Goal: Information Seeking & Learning: Learn about a topic

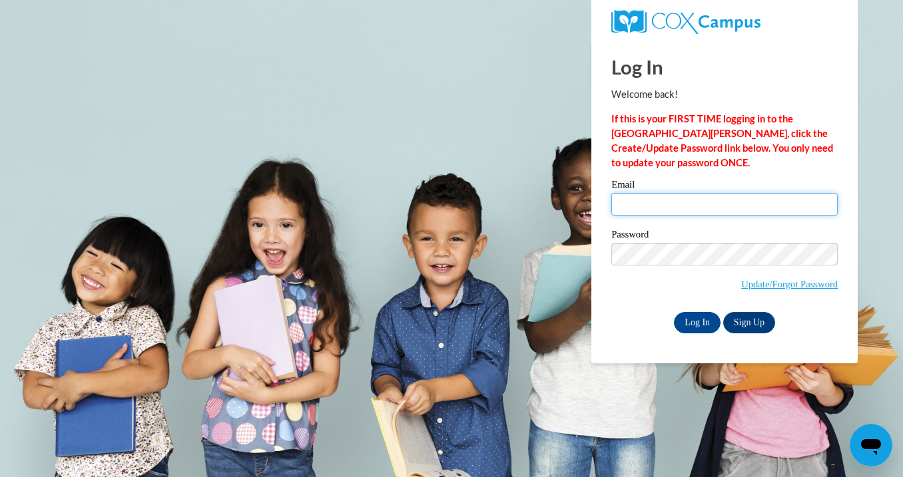
type input "[EMAIL_ADDRESS][DOMAIN_NAME]"
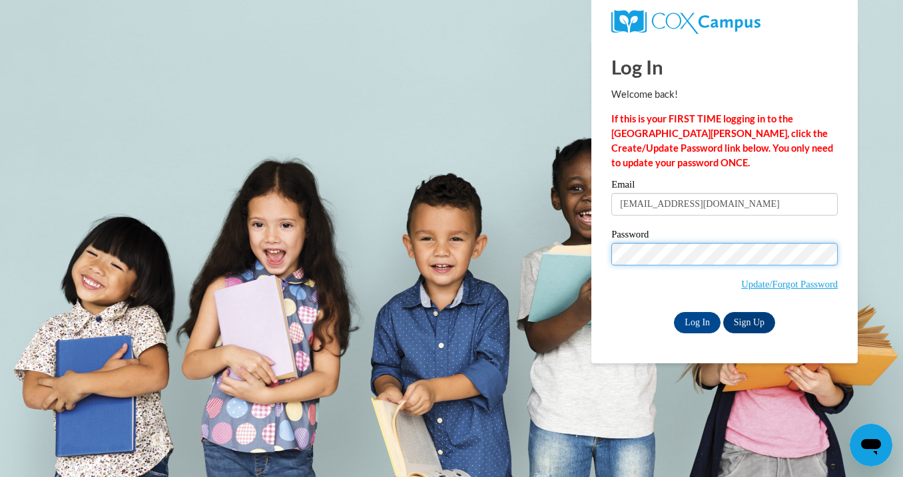
click at [696, 320] on input "Log In" at bounding box center [697, 322] width 47 height 21
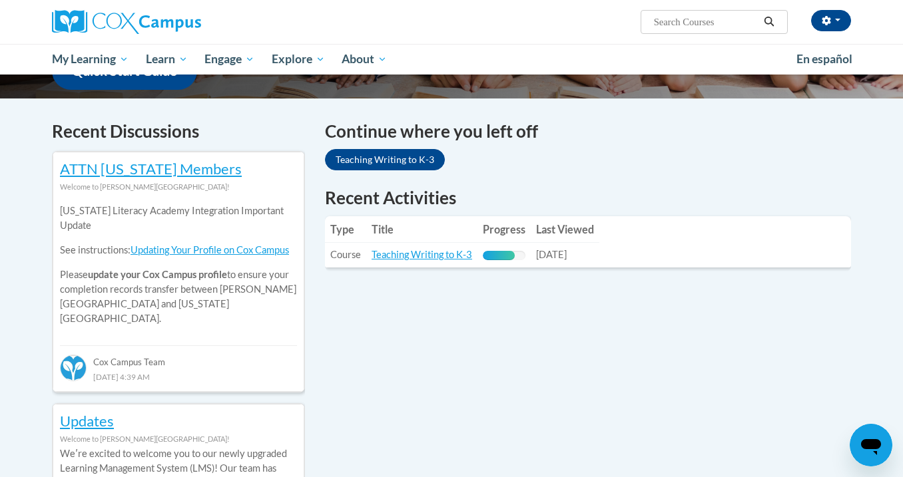
scroll to position [373, 0]
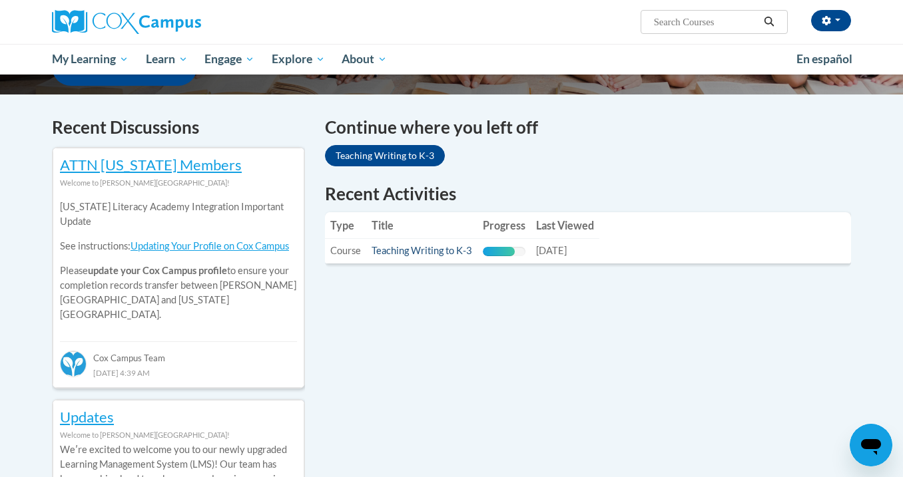
click at [449, 249] on link "Teaching Writing to K-3" at bounding box center [421, 250] width 101 height 11
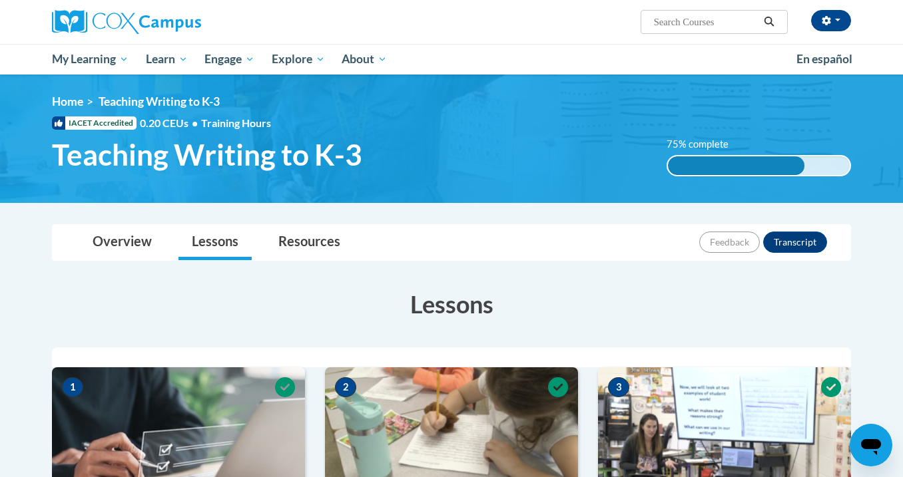
drag, startPoint x: 758, startPoint y: 39, endPoint x: 581, endPoint y: 241, distance: 268.9
click at [581, 241] on div "Overview Lessons Resources Feedback Transcript" at bounding box center [451, 242] width 777 height 35
click at [132, 252] on link "Overview" at bounding box center [122, 242] width 86 height 35
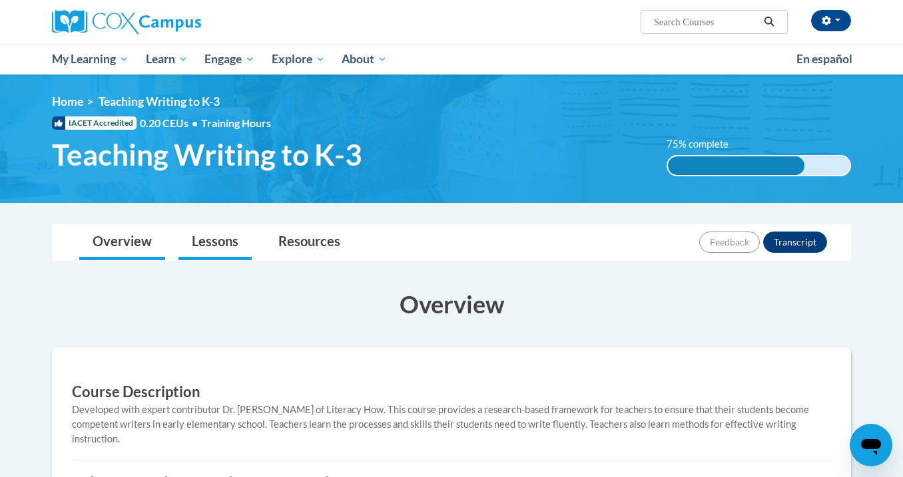
click at [193, 249] on link "Lessons" at bounding box center [214, 242] width 73 height 35
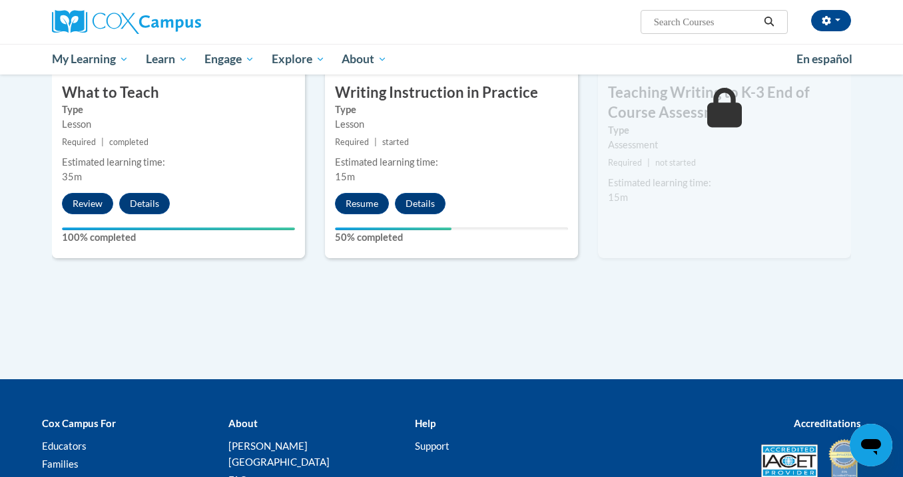
scroll to position [779, 0]
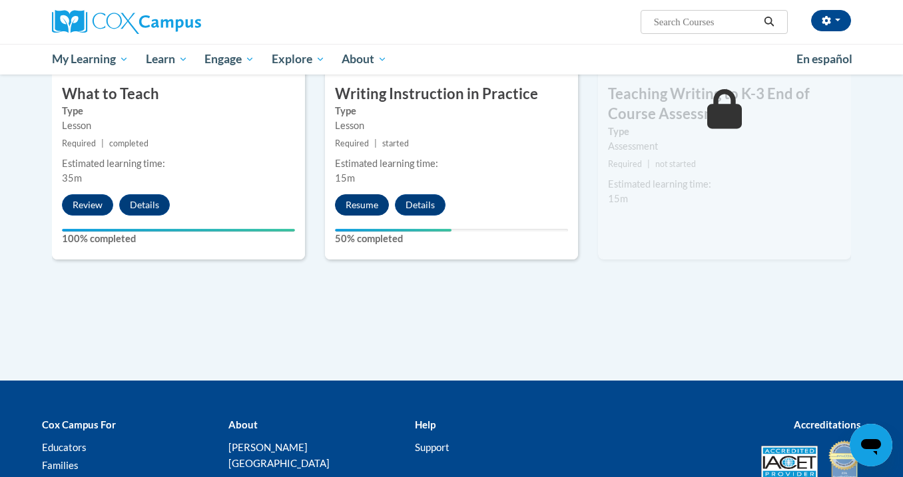
click at [372, 201] on button "Resume" at bounding box center [362, 204] width 54 height 21
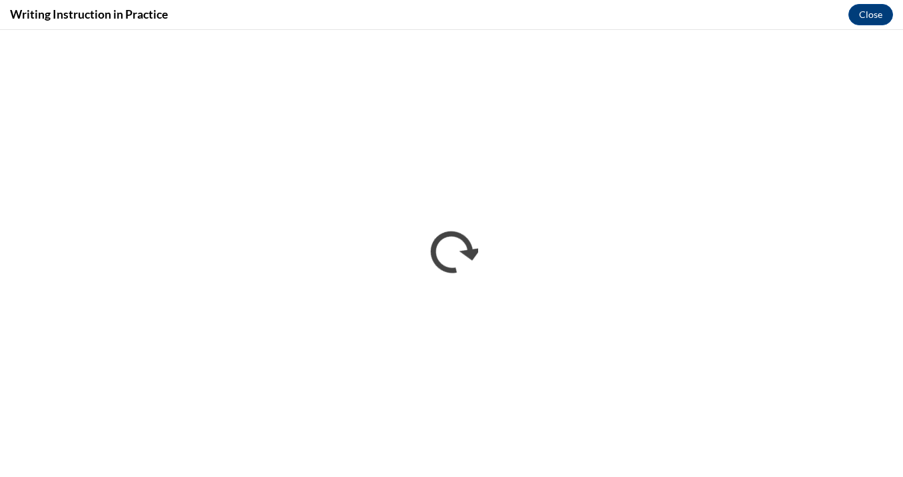
scroll to position [0, 0]
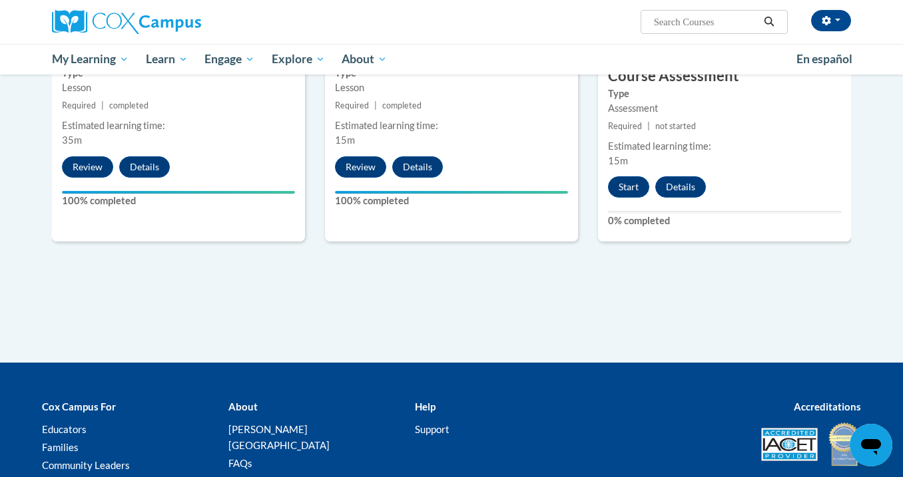
scroll to position [907, 0]
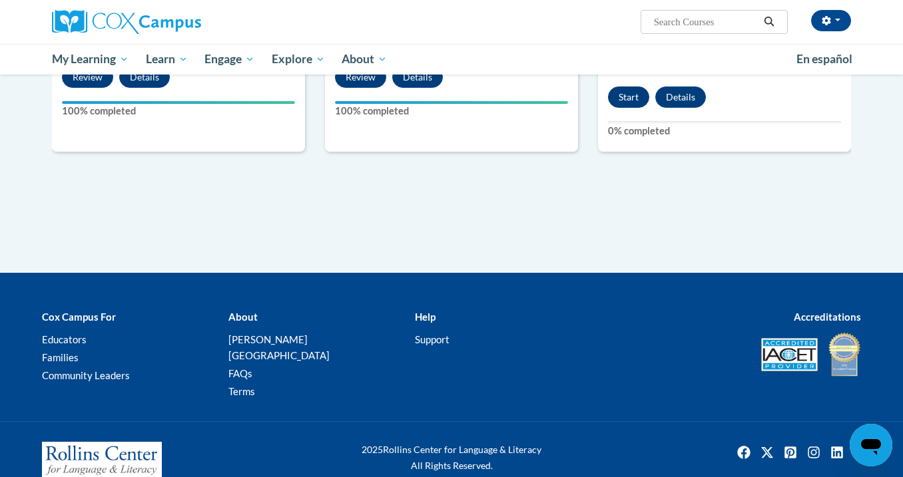
click at [625, 97] on button "Start" at bounding box center [628, 97] width 41 height 21
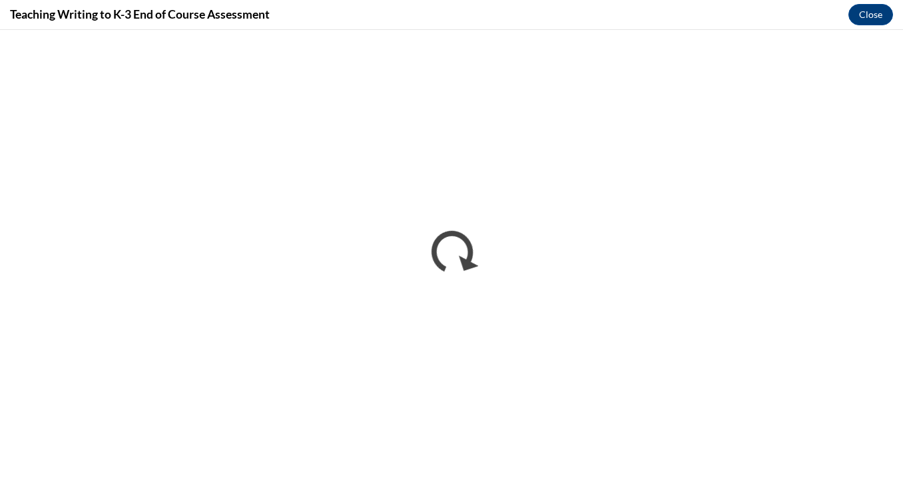
scroll to position [0, 0]
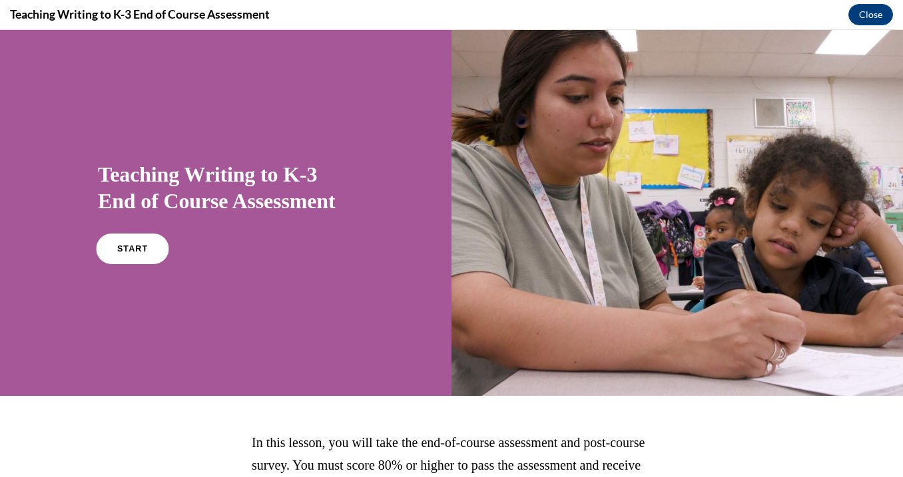
click at [124, 243] on link "START" at bounding box center [132, 249] width 73 height 31
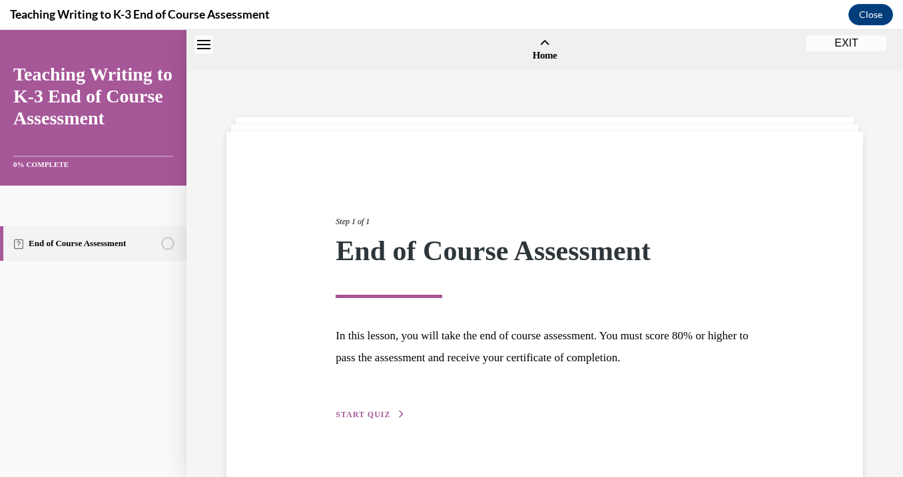
scroll to position [41, 0]
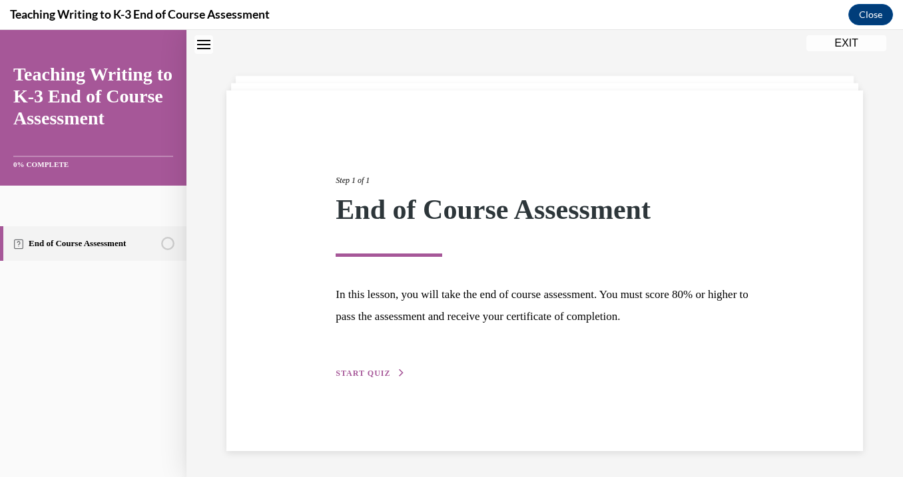
click at [364, 371] on span "START QUIZ" at bounding box center [362, 373] width 55 height 9
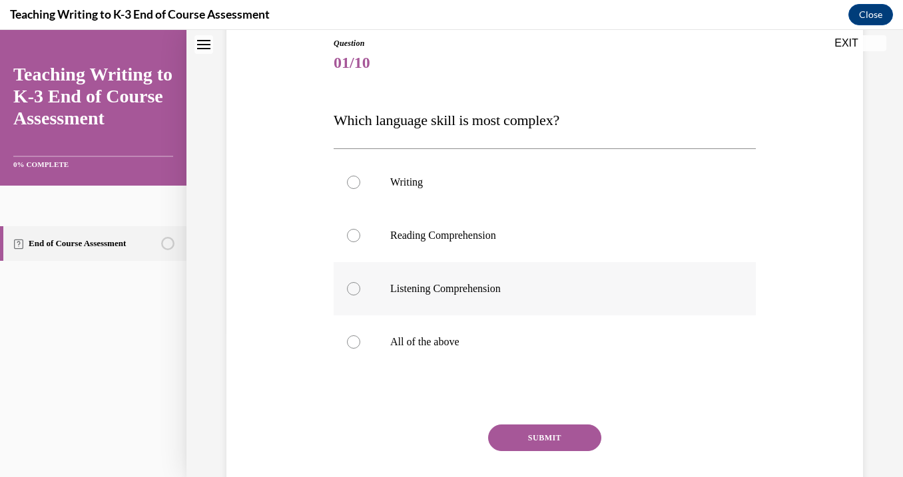
scroll to position [149, 0]
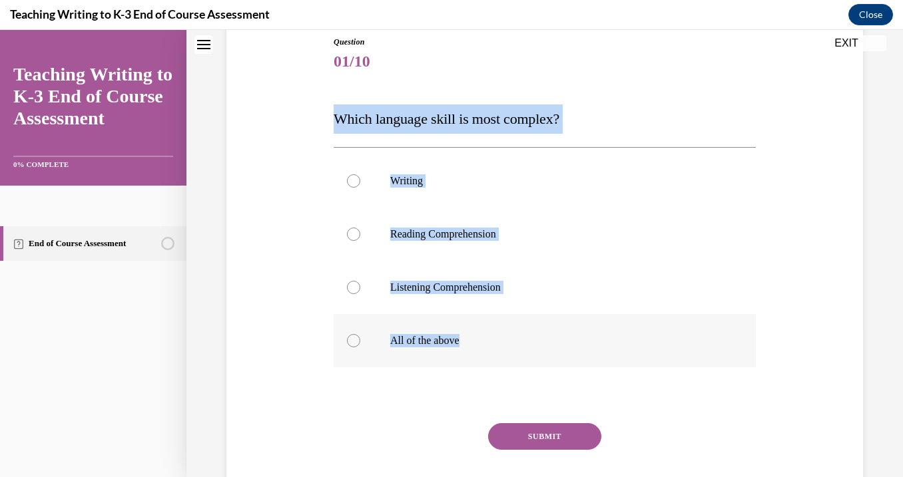
drag, startPoint x: 331, startPoint y: 114, endPoint x: 479, endPoint y: 345, distance: 274.0
click at [481, 347] on div "Question 01/10 Which language skill is most complex? Writing Reading Comprehens…" at bounding box center [544, 274] width 429 height 517
copy div "Which language skill is most complex? Writing Reading Comprehension Listening C…"
click at [391, 341] on p "All of the above" at bounding box center [556, 340] width 332 height 13
click at [360, 341] on input "All of the above" at bounding box center [353, 340] width 13 height 13
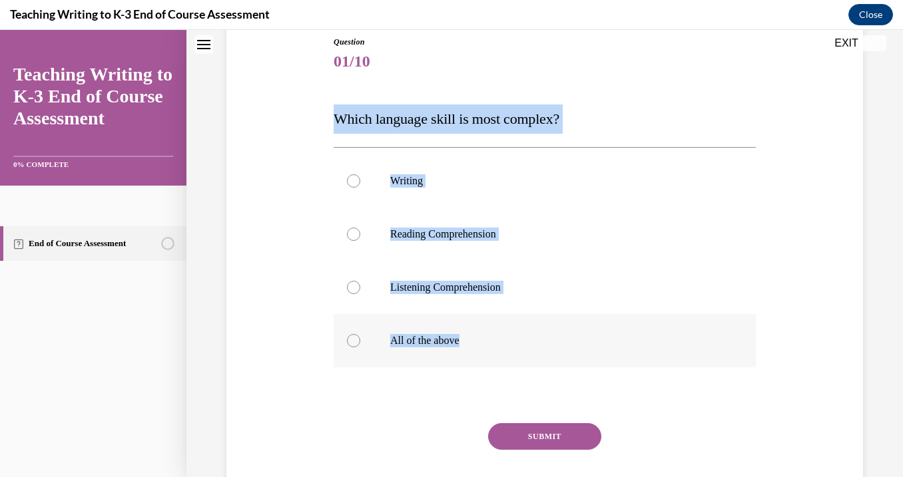
radio input "true"
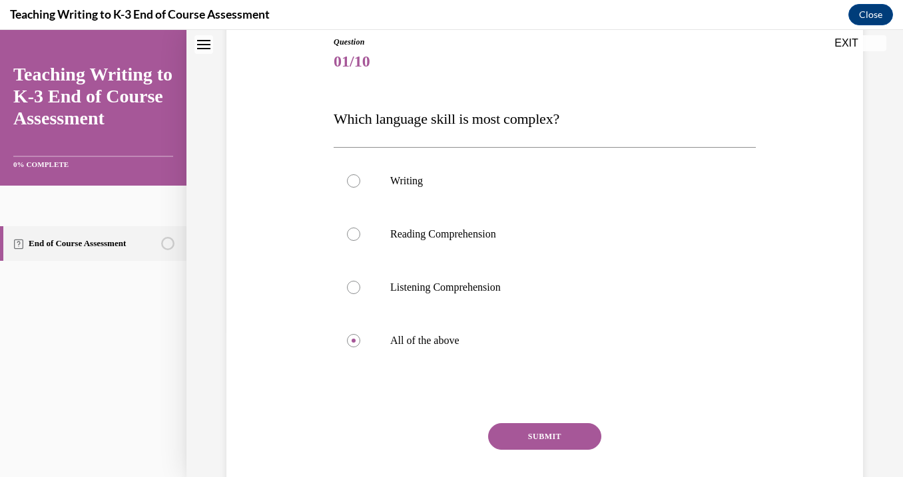
click at [519, 443] on button "SUBMIT" at bounding box center [544, 436] width 113 height 27
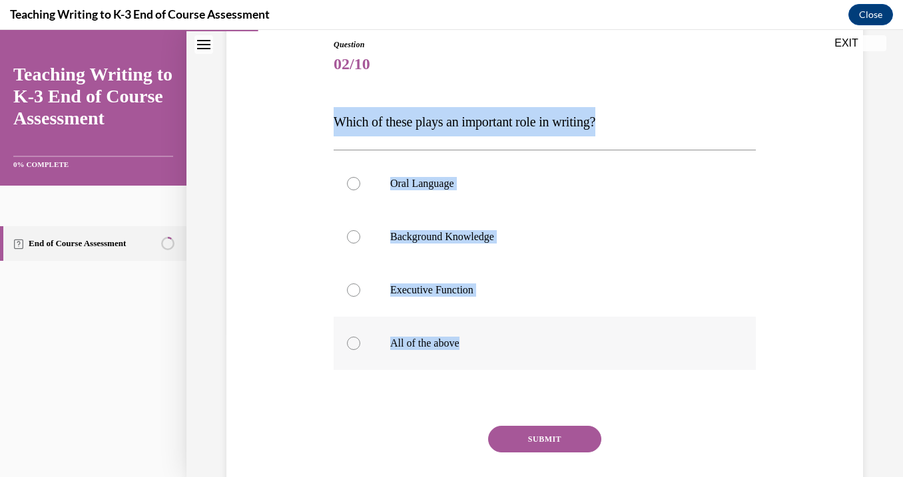
drag, startPoint x: 323, startPoint y: 117, endPoint x: 526, endPoint y: 342, distance: 303.0
click at [526, 342] on div "Question 02/10 Which of these plays an important role in writing? Oral Language…" at bounding box center [544, 267] width 643 height 536
copy div "Which of these plays an important role in writing? Oral Language Background Kno…"
click at [413, 333] on label "All of the above" at bounding box center [544, 343] width 422 height 53
click at [360, 337] on input "All of the above" at bounding box center [353, 343] width 13 height 13
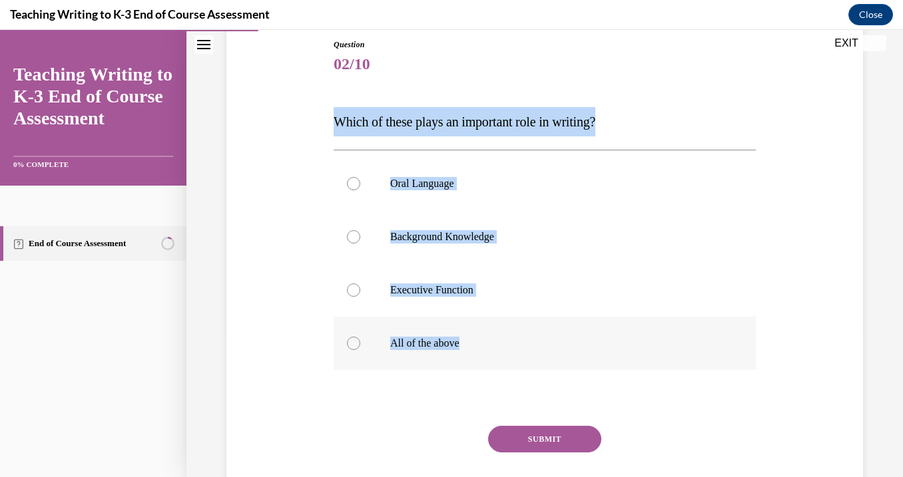
radio input "true"
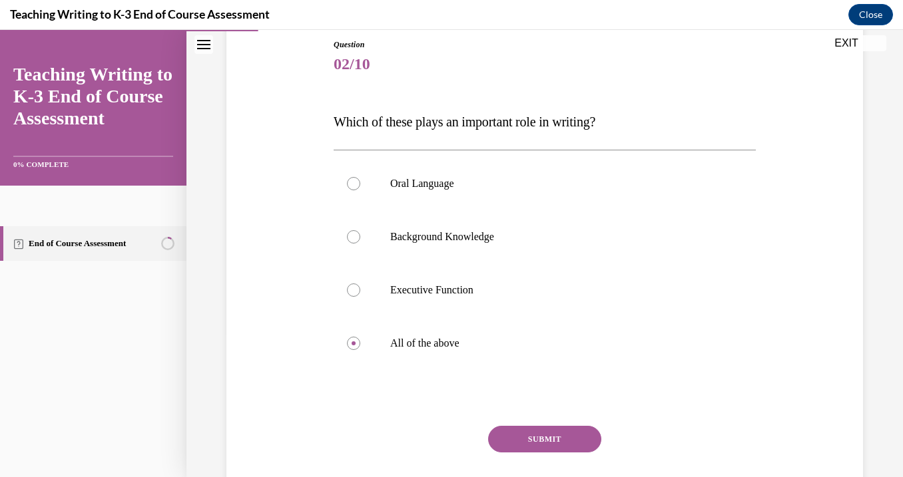
click at [519, 441] on button "SUBMIT" at bounding box center [544, 439] width 113 height 27
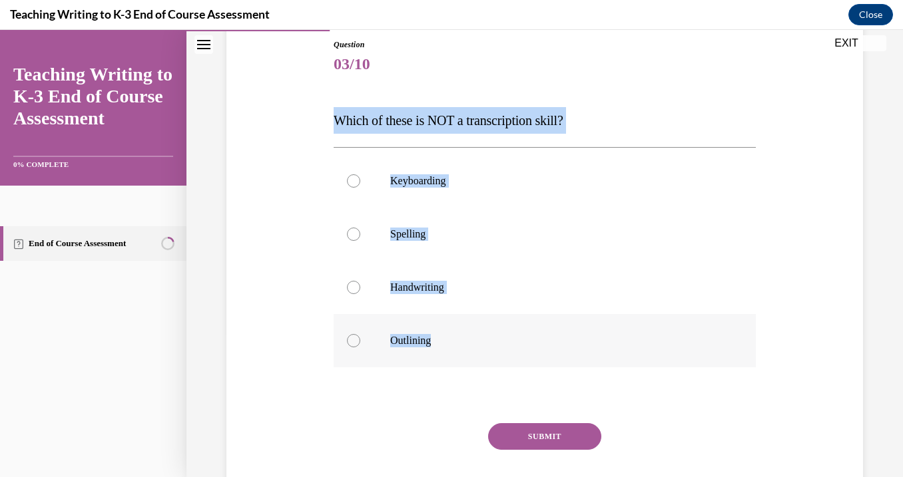
drag, startPoint x: 338, startPoint y: 116, endPoint x: 464, endPoint y: 349, distance: 265.3
click at [464, 349] on div "Question 03/10 Which of these is NOT a transcription skill? Keyboarding Spellin…" at bounding box center [544, 286] width 422 height 494
copy div "Which of these is NOT a transcription skill? Keyboarding Spelling Handwriting O…"
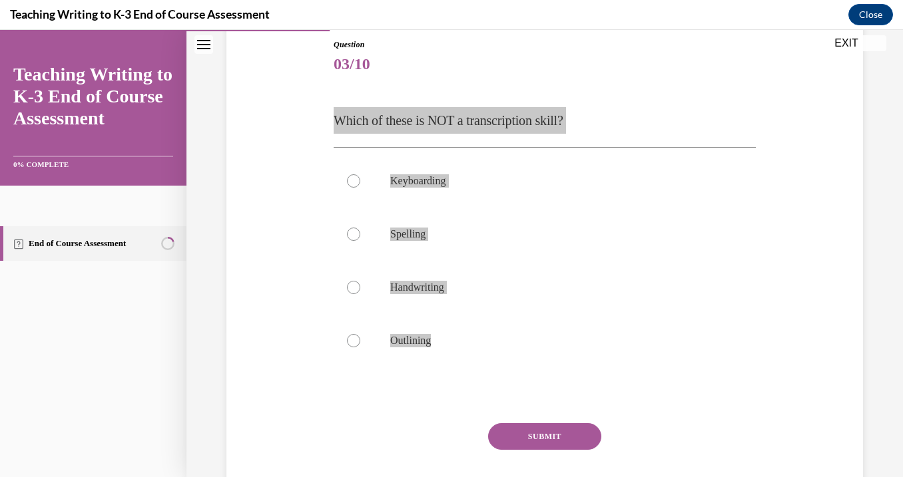
click at [710, 5] on div "Teaching Writing to K-3 End of Course Assessment Close" at bounding box center [451, 15] width 903 height 30
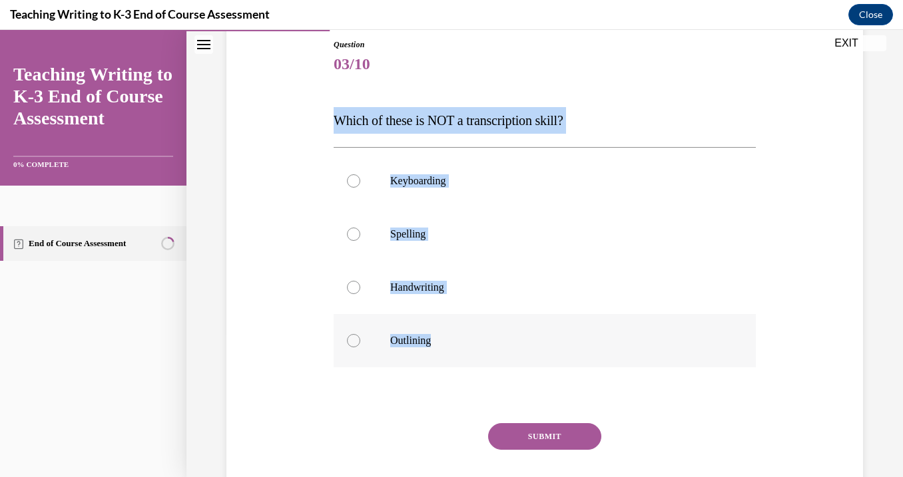
click at [391, 344] on p "Outlining" at bounding box center [556, 340] width 332 height 13
click at [360, 344] on input "Outlining" at bounding box center [353, 340] width 13 height 13
radio input "true"
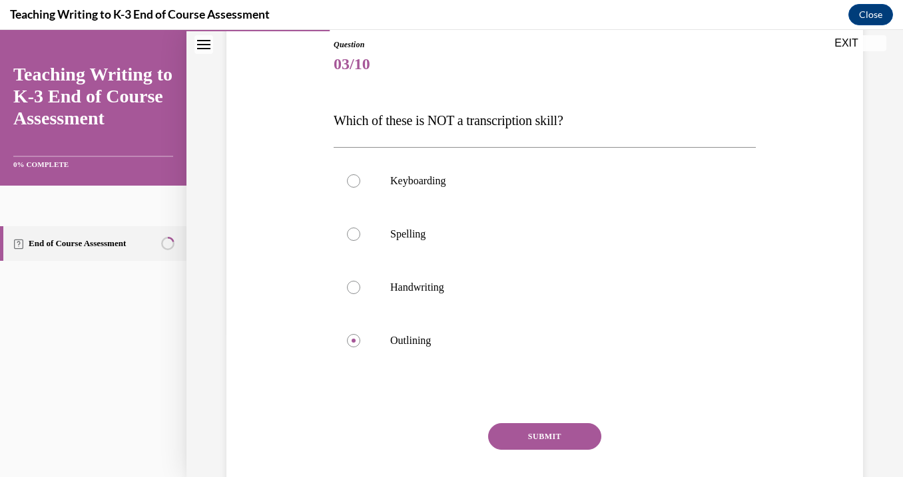
click at [532, 435] on button "SUBMIT" at bounding box center [544, 436] width 113 height 27
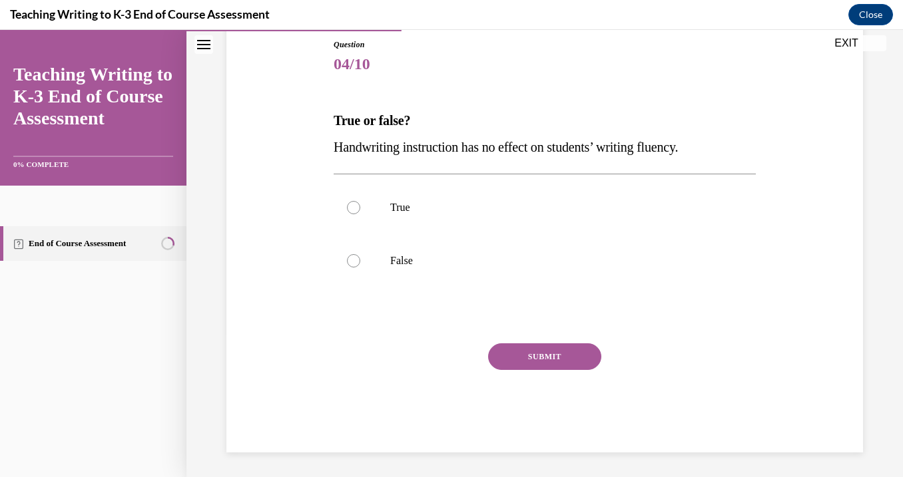
scroll to position [132, 0]
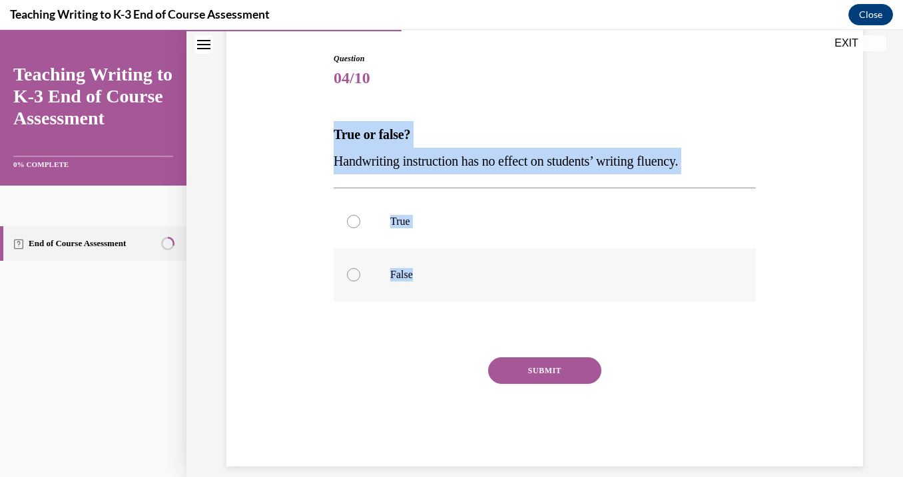
drag, startPoint x: 334, startPoint y: 120, endPoint x: 467, endPoint y: 298, distance: 222.0
click at [467, 298] on div "Question 04/10 True or false? Handwriting instruction has no effect on students…" at bounding box center [544, 260] width 422 height 414
copy div "True or false? Handwriting instruction has no effect on students’ writing fluen…"
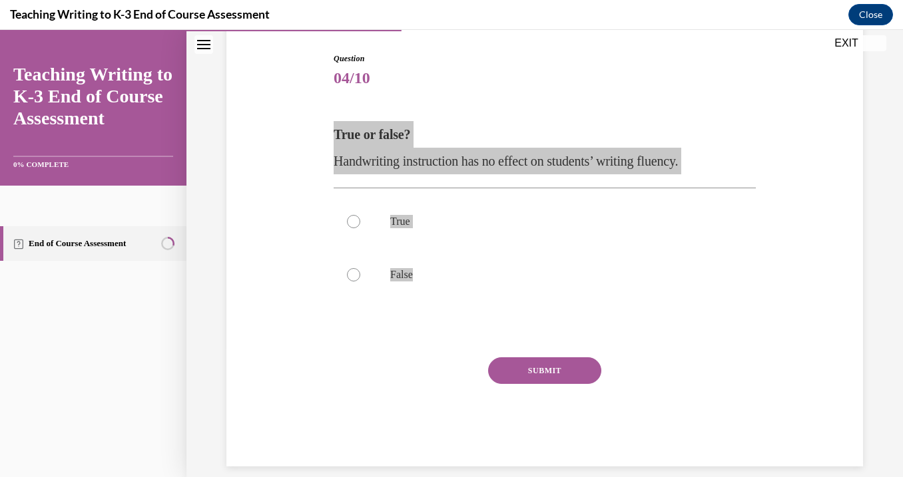
click at [751, 2] on div "Teaching Writing to K-3 End of Course Assessment Close" at bounding box center [451, 15] width 903 height 30
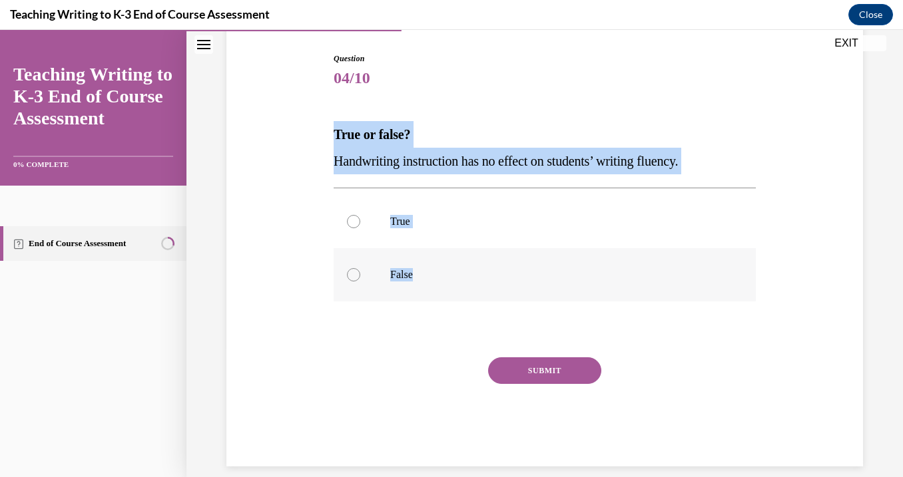
click at [427, 263] on label "False" at bounding box center [544, 274] width 422 height 53
click at [360, 268] on input "False" at bounding box center [353, 274] width 13 height 13
radio input "true"
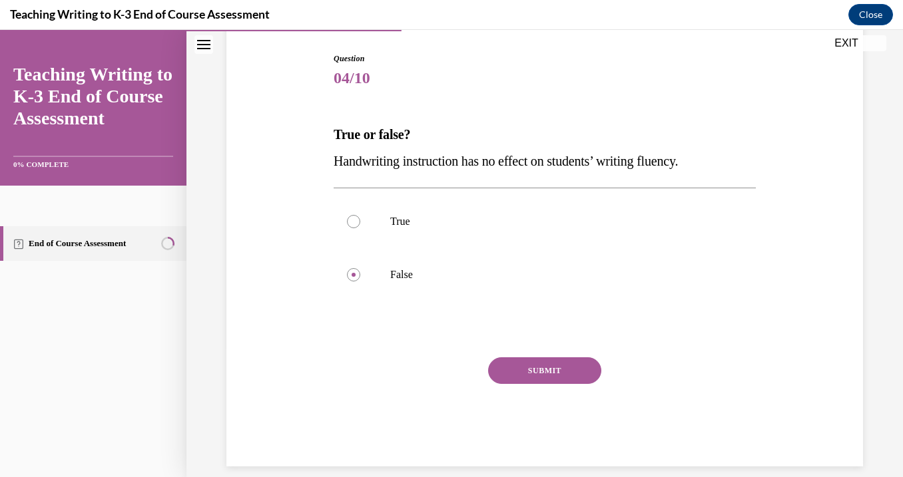
click at [517, 379] on button "SUBMIT" at bounding box center [544, 370] width 113 height 27
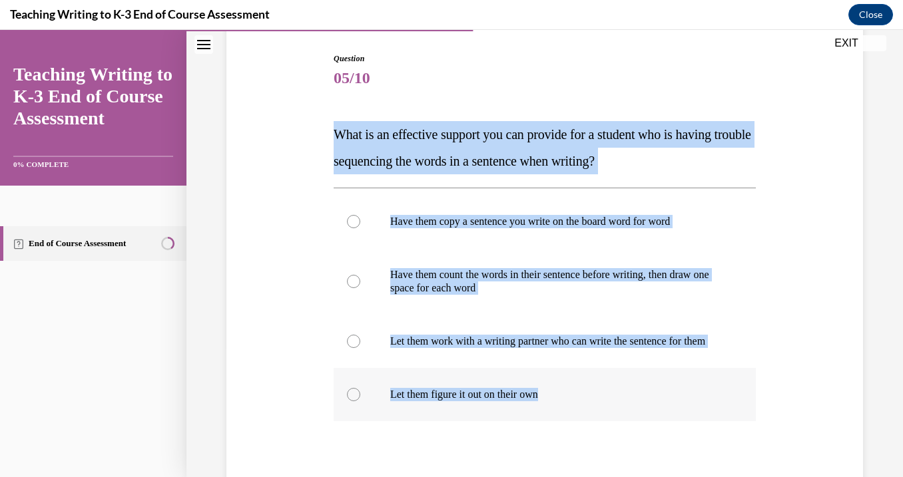
drag, startPoint x: 330, startPoint y: 119, endPoint x: 576, endPoint y: 410, distance: 381.1
click at [576, 410] on div "Question 05/10 What is an effective support you can provide for a student who i…" at bounding box center [544, 310] width 429 height 554
copy div "What is an effective support you can provide for a student who is having troubl…"
click at [423, 282] on p "Have them count the words in their sentence before writing, then draw one space…" at bounding box center [556, 281] width 332 height 27
click at [360, 282] on input "Have them count the words in their sentence before writing, then draw one space…" at bounding box center [353, 281] width 13 height 13
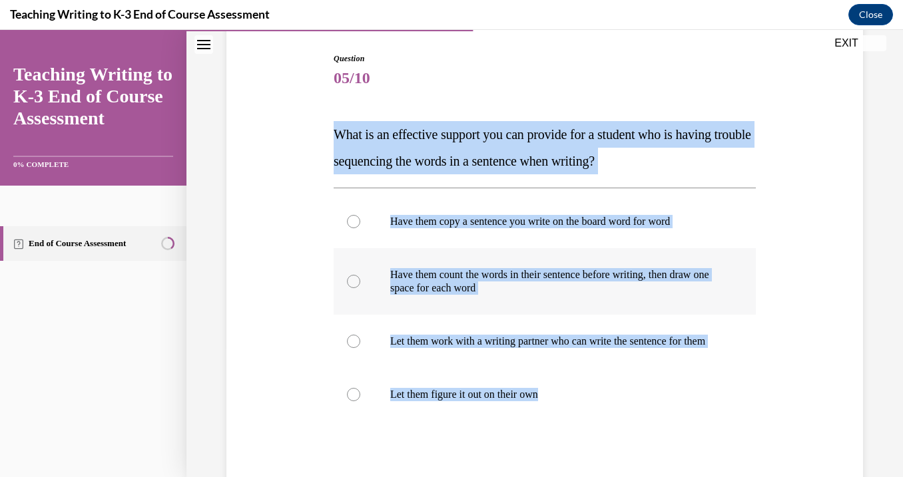
radio input "true"
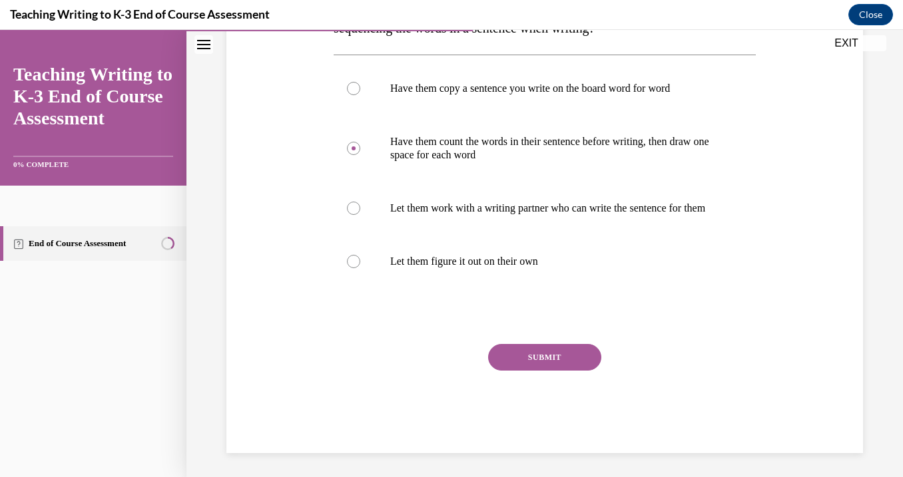
click at [564, 371] on button "SUBMIT" at bounding box center [544, 357] width 113 height 27
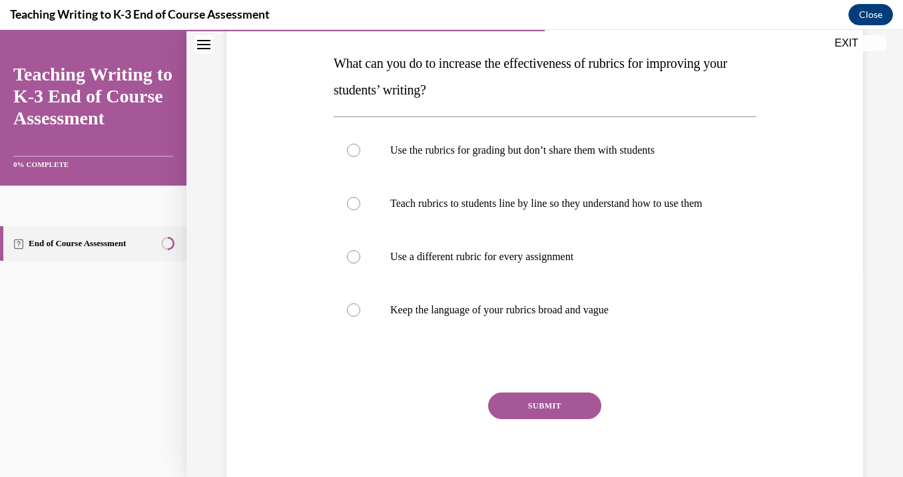
scroll to position [206, 0]
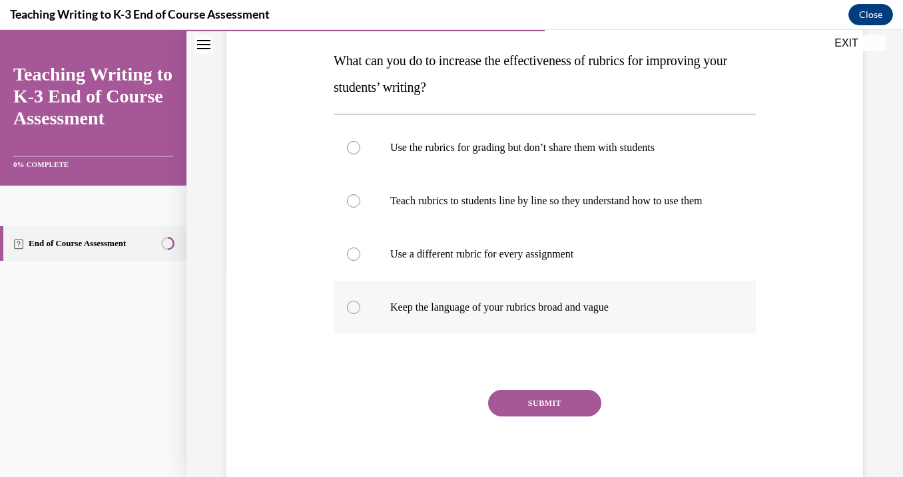
drag, startPoint x: 333, startPoint y: 49, endPoint x: 711, endPoint y: 326, distance: 468.5
click at [711, 326] on div "Question 06/10 What can you do to increase the effectiveness of rubrics for imp…" at bounding box center [544, 239] width 422 height 520
copy div "What can you do to increase the effectiveness of rubrics for improving your stu…"
click at [448, 204] on p "Teach rubrics to students line by line so they understand how to use them" at bounding box center [556, 200] width 332 height 13
click at [360, 204] on input "Teach rubrics to students line by line so they understand how to use them" at bounding box center [353, 200] width 13 height 13
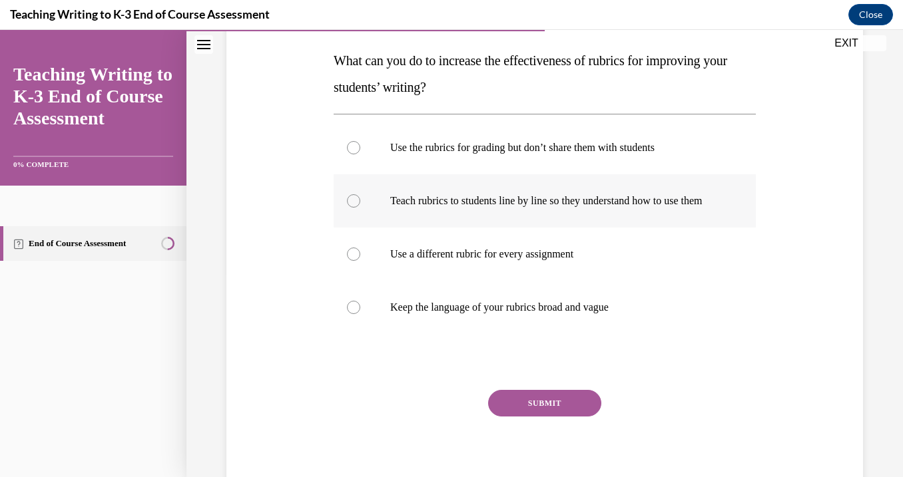
radio input "true"
click at [513, 413] on button "SUBMIT" at bounding box center [544, 403] width 113 height 27
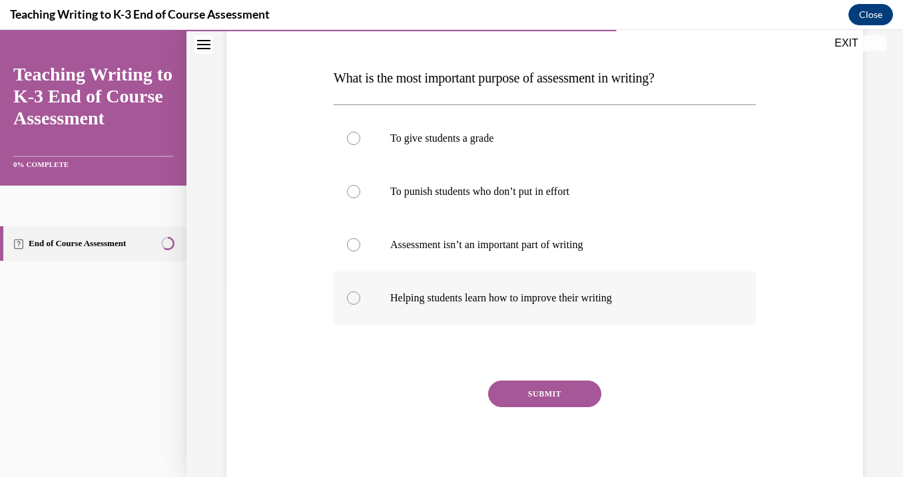
scroll to position [190, 0]
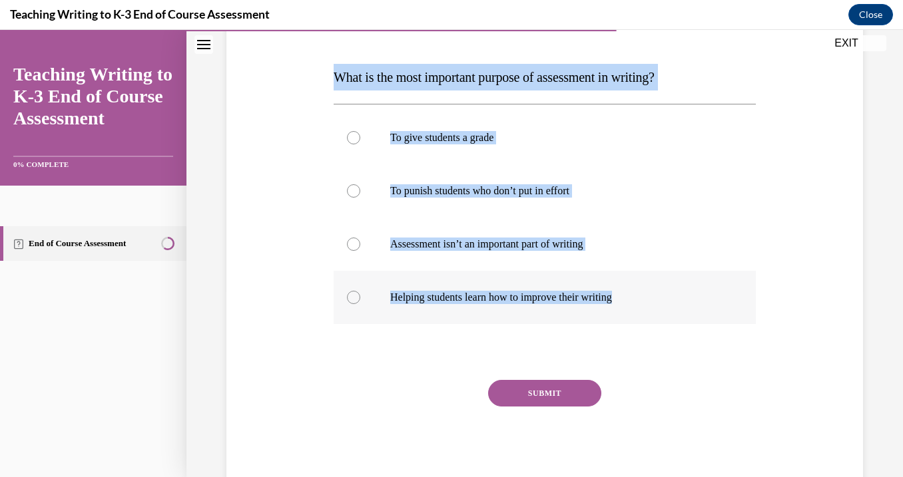
drag, startPoint x: 327, startPoint y: 74, endPoint x: 654, endPoint y: 297, distance: 395.6
click at [654, 297] on div "Question 07/10 What is the most important purpose of assessment in writing? To …" at bounding box center [544, 222] width 643 height 534
copy div "What is the most important purpose of assessment in writing? To give students a…"
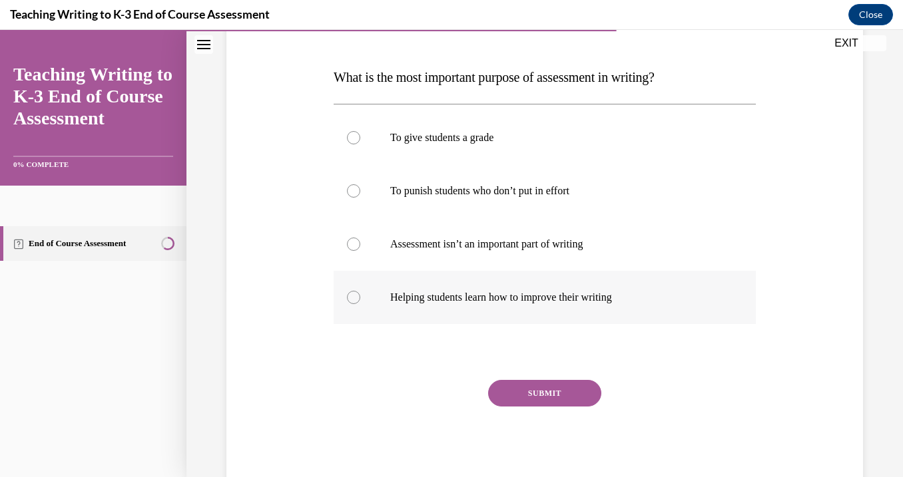
click at [449, 279] on label "Helping students learn how to improve their writing" at bounding box center [544, 297] width 422 height 53
click at [360, 291] on input "Helping students learn how to improve their writing" at bounding box center [353, 297] width 13 height 13
radio input "true"
click at [508, 393] on button "SUBMIT" at bounding box center [544, 393] width 113 height 27
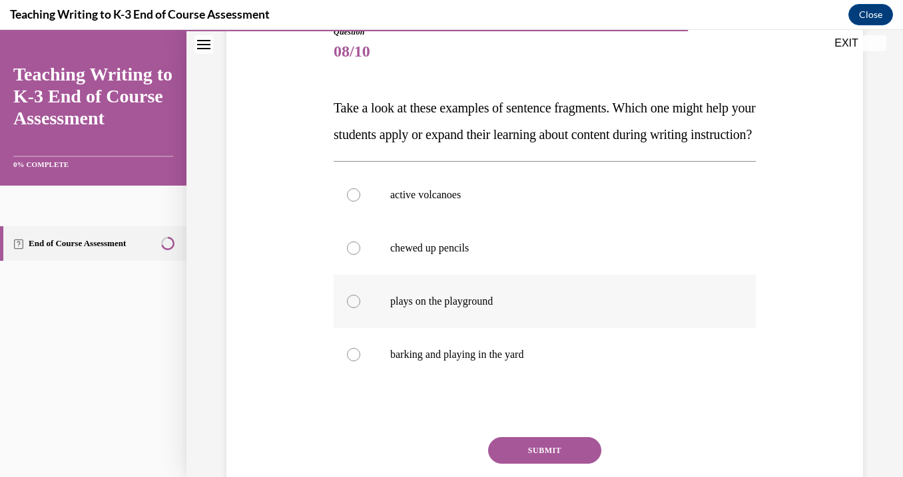
scroll to position [161, 0]
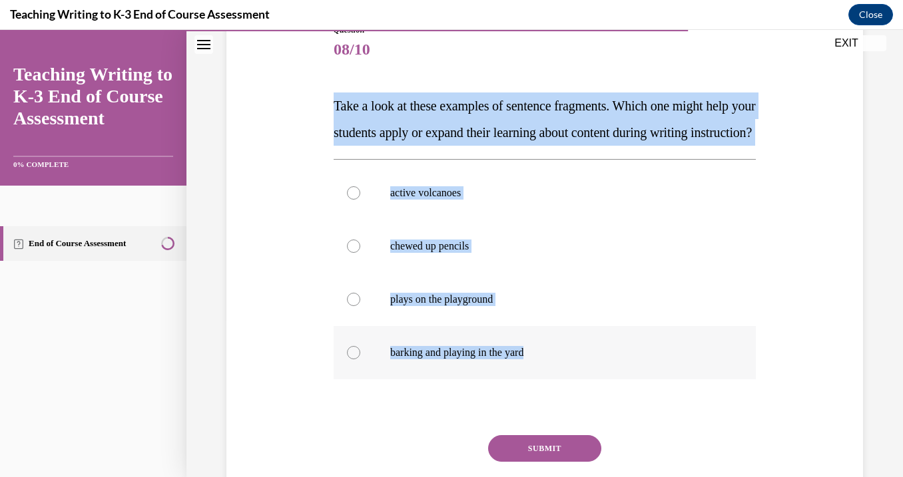
drag, startPoint x: 327, startPoint y: 99, endPoint x: 582, endPoint y: 379, distance: 378.4
click at [582, 379] on div "Question 08/10 Take a look at these examples of sentence fragments. Which one m…" at bounding box center [544, 264] width 643 height 560
copy div "Take a look at these examples of sentence fragments. Which one might help your …"
click at [429, 200] on p "active volcanoes" at bounding box center [556, 192] width 332 height 13
click at [360, 200] on input "active volcanoes" at bounding box center [353, 192] width 13 height 13
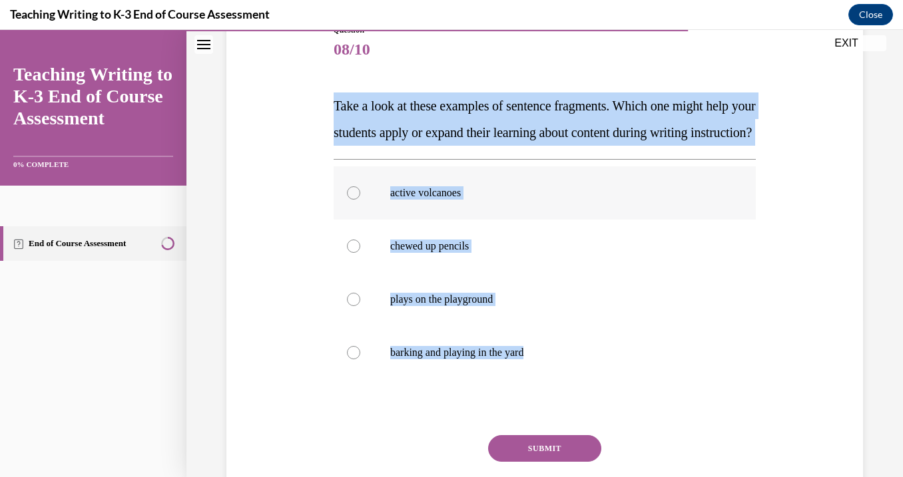
radio input "true"
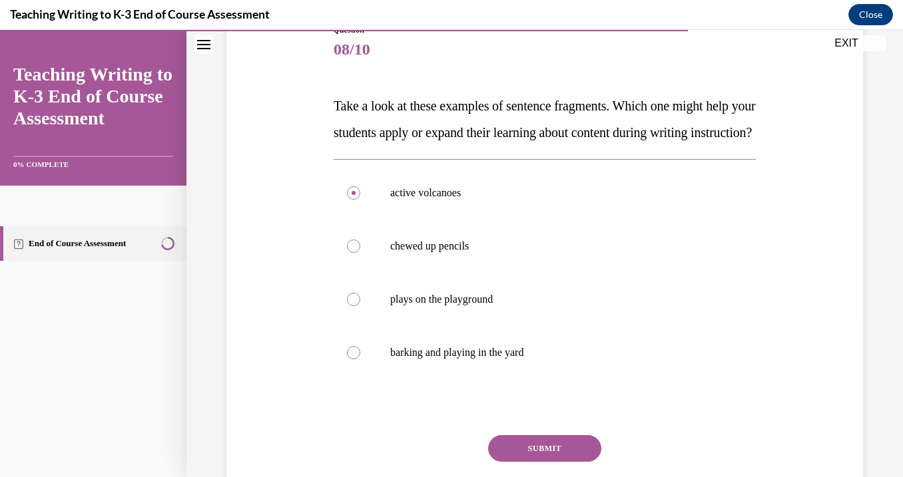
click at [523, 462] on button "SUBMIT" at bounding box center [544, 448] width 113 height 27
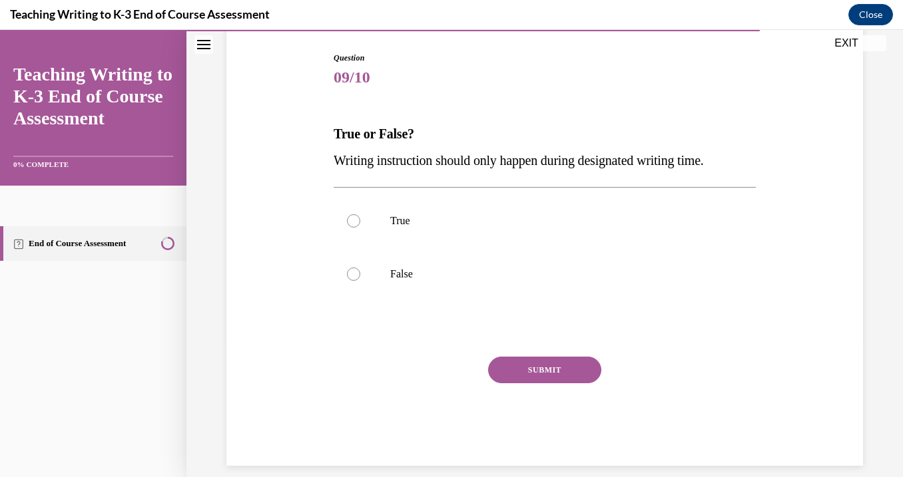
scroll to position [132, 0]
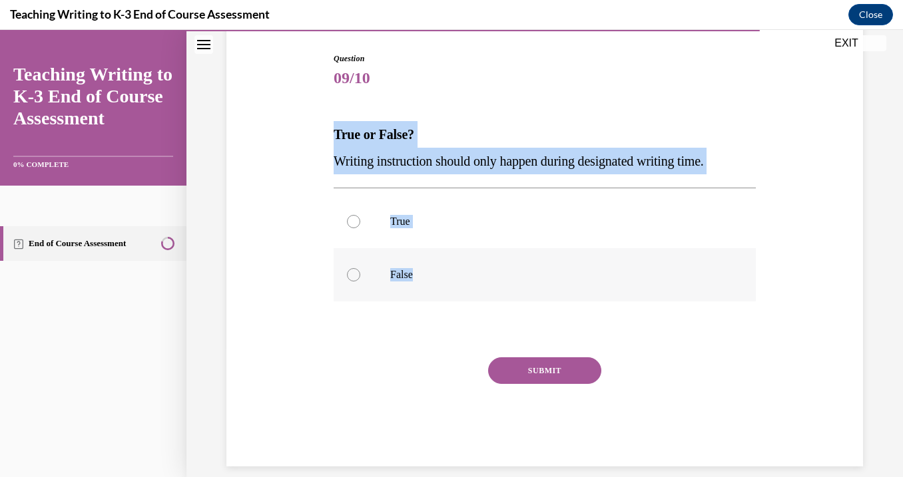
drag, startPoint x: 327, startPoint y: 127, endPoint x: 451, endPoint y: 289, distance: 204.1
click at [452, 290] on div "Question 09/10 True or False? Writing instruction should only happen during des…" at bounding box center [544, 240] width 643 height 454
copy div "True or False? Writing instruction should only happen during designated writing…"
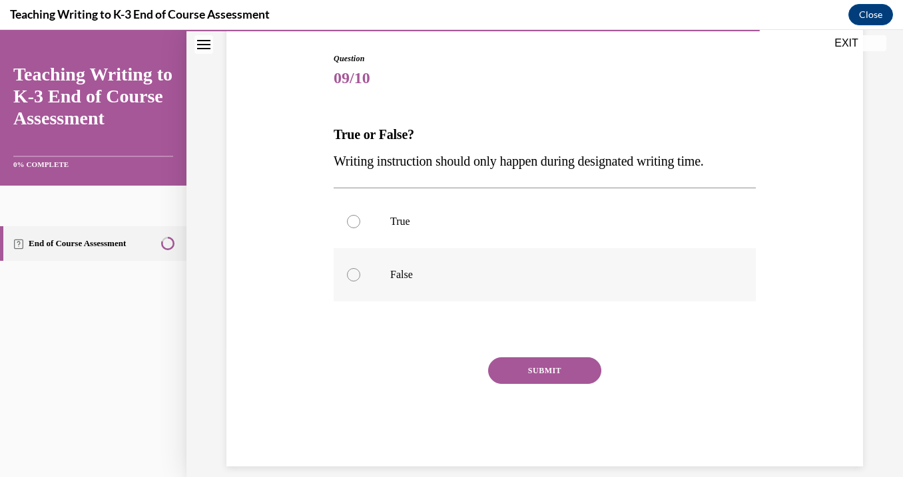
click at [453, 269] on p "False" at bounding box center [556, 274] width 332 height 13
click at [360, 269] on input "False" at bounding box center [353, 274] width 13 height 13
radio input "true"
click at [517, 380] on button "SUBMIT" at bounding box center [544, 370] width 113 height 27
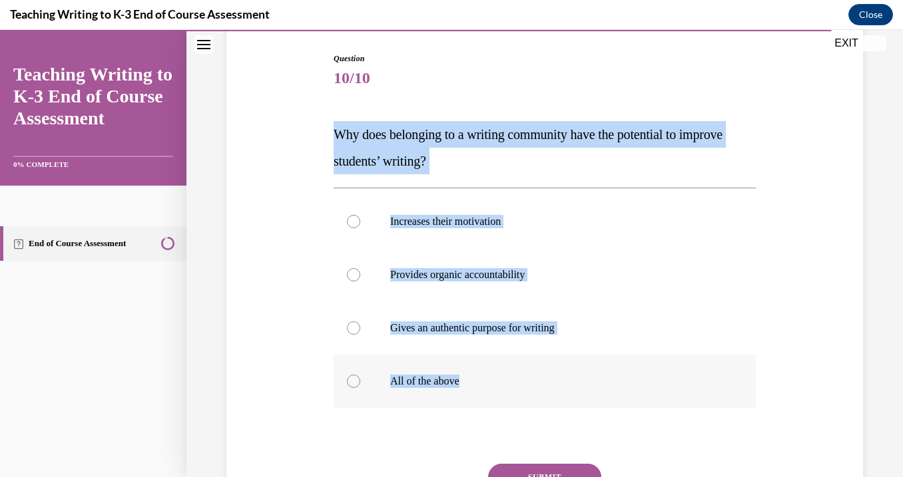
drag, startPoint x: 327, startPoint y: 126, endPoint x: 489, endPoint y: 387, distance: 307.0
click at [489, 387] on div "Question 10/10 Why does belonging to a writing community have the potential to …" at bounding box center [544, 293] width 643 height 560
copy div "Why does belonging to a writing community have the potential to improve student…"
click at [418, 371] on label "All of the above" at bounding box center [544, 381] width 422 height 53
click at [360, 375] on input "All of the above" at bounding box center [353, 381] width 13 height 13
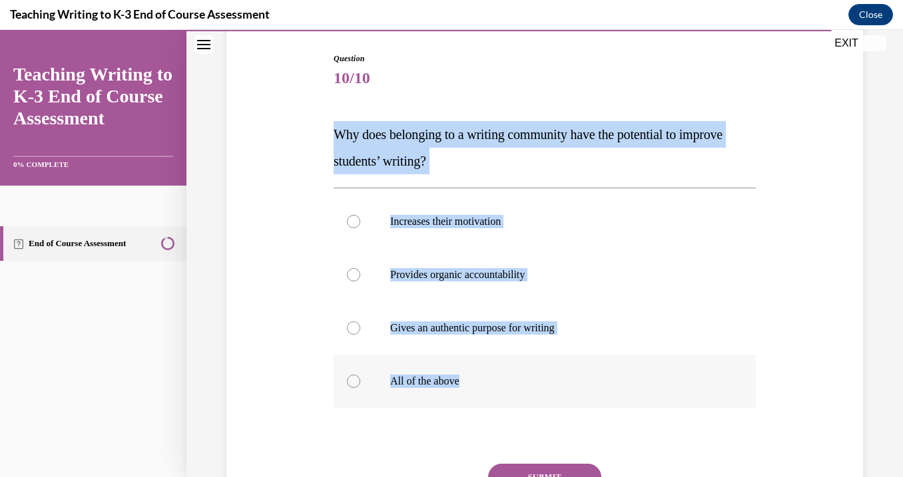
radio input "true"
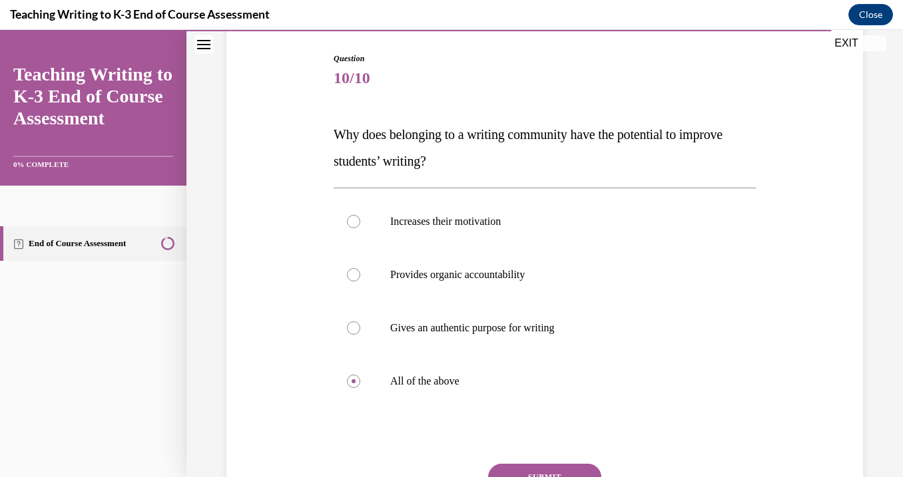
click at [515, 471] on button "SUBMIT" at bounding box center [544, 477] width 113 height 27
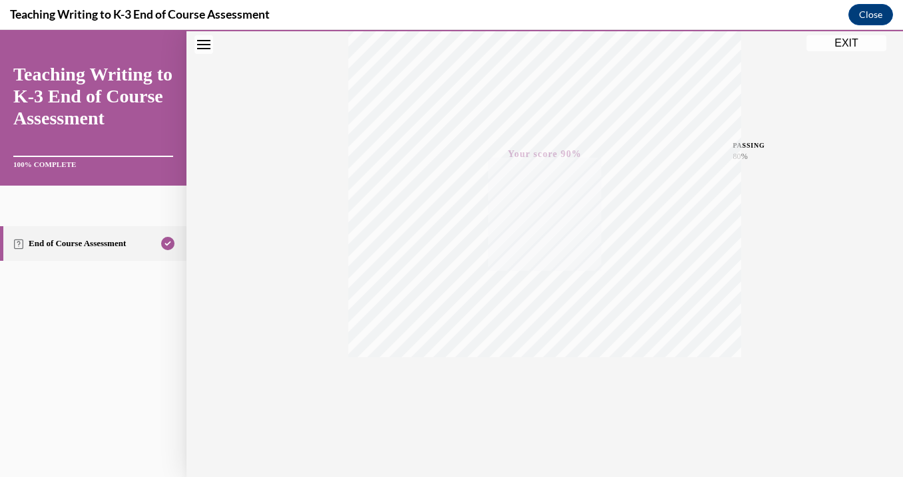
scroll to position [235, 0]
click at [863, 43] on button "EXIT" at bounding box center [846, 43] width 80 height 16
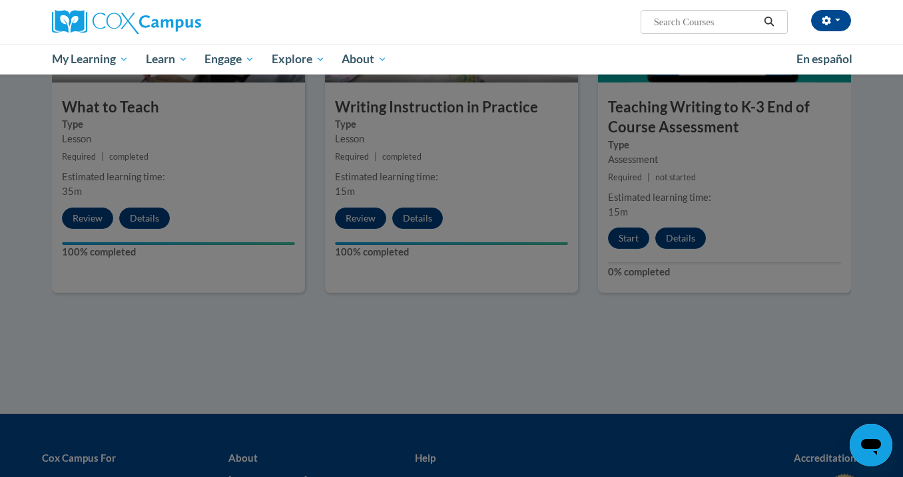
scroll to position [759, 0]
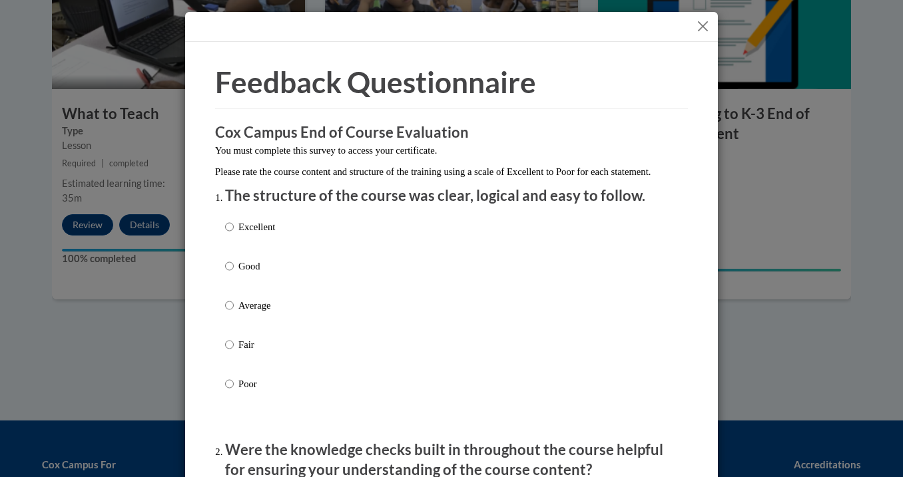
click at [452, 320] on div "Excellent Good Average Fair Poor" at bounding box center [451, 321] width 453 height 217
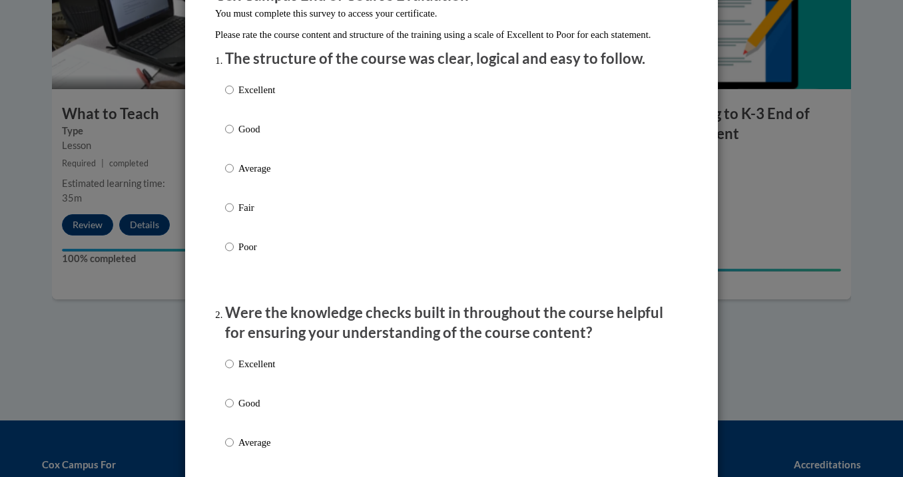
scroll to position [156, 0]
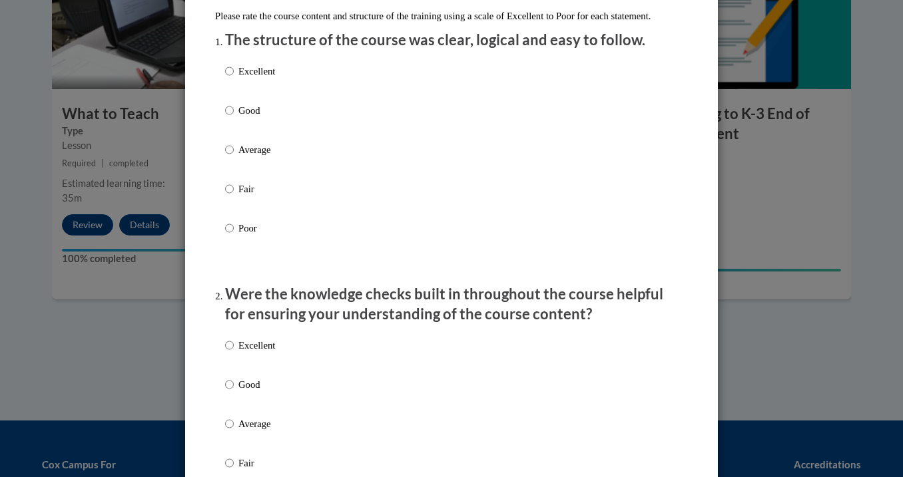
click at [233, 164] on label "Average" at bounding box center [250, 160] width 50 height 36
click at [233, 157] on input "Average" at bounding box center [229, 149] width 9 height 15
radio input "true"
click at [230, 431] on input "Average" at bounding box center [229, 424] width 9 height 15
radio input "true"
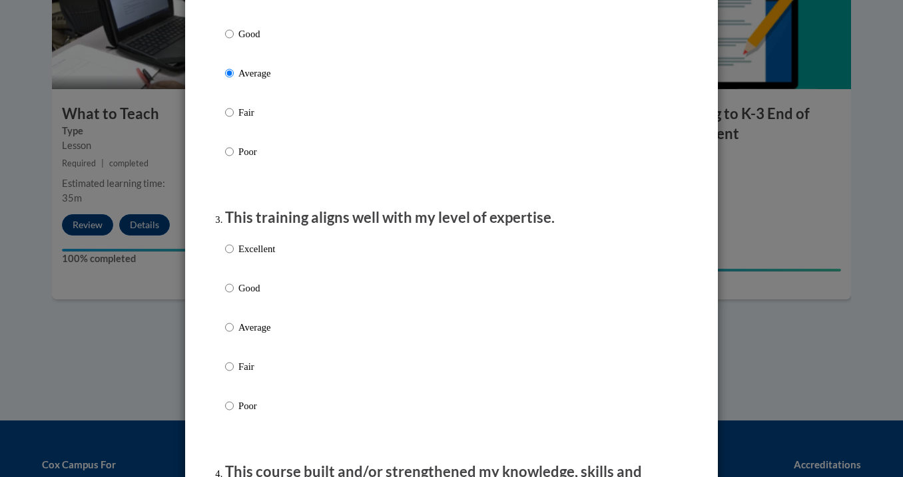
scroll to position [534, 0]
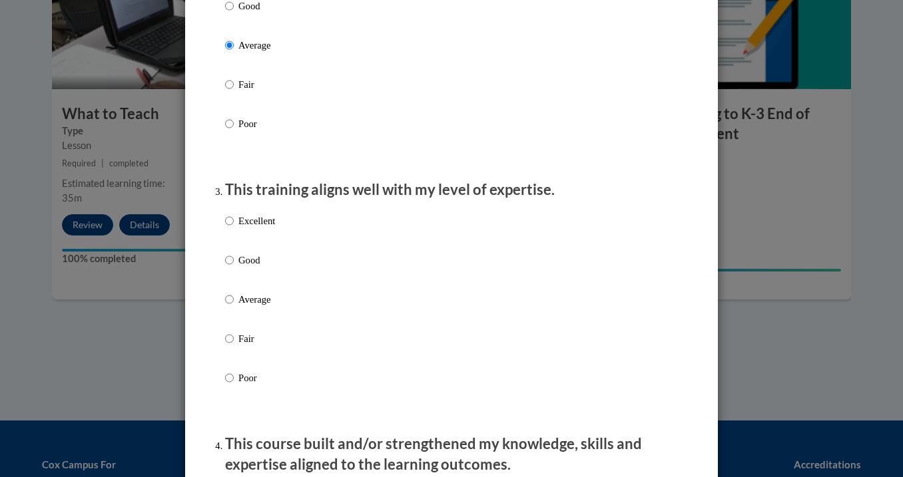
click at [230, 307] on input "Average" at bounding box center [229, 299] width 9 height 15
radio input "true"
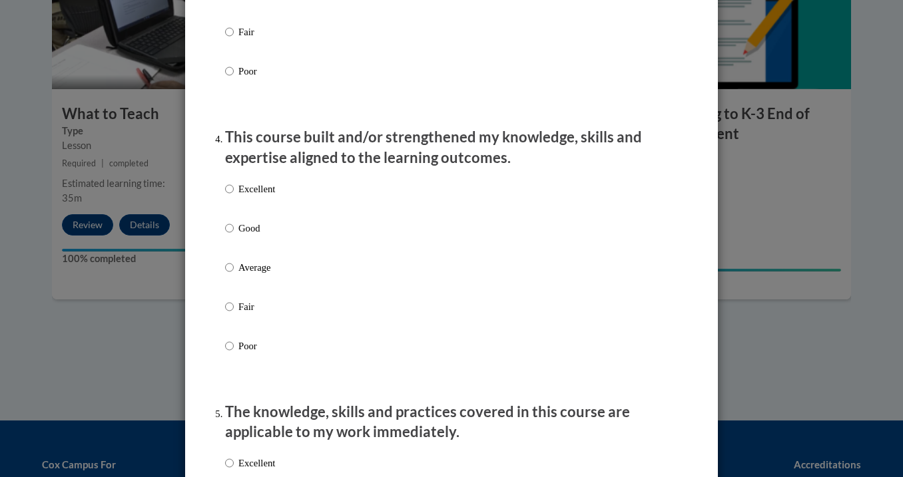
scroll to position [849, 0]
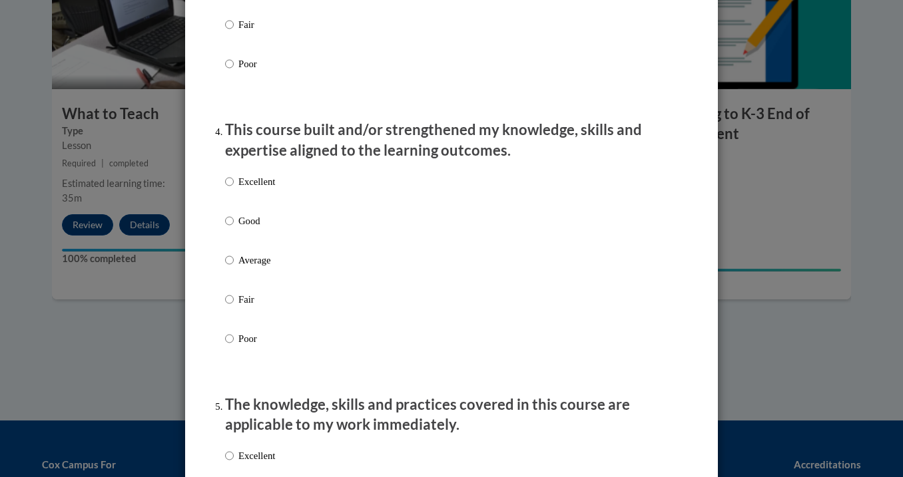
click at [230, 264] on input "Average" at bounding box center [229, 260] width 9 height 15
radio input "true"
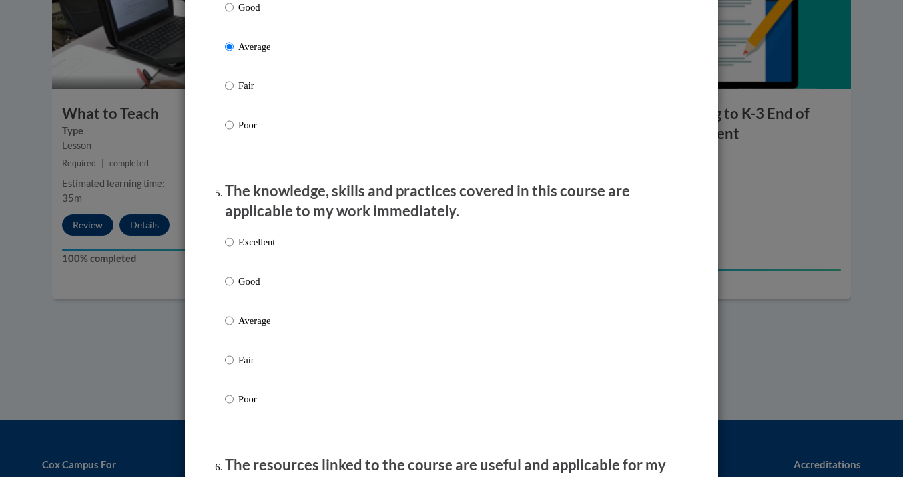
scroll to position [1089, 0]
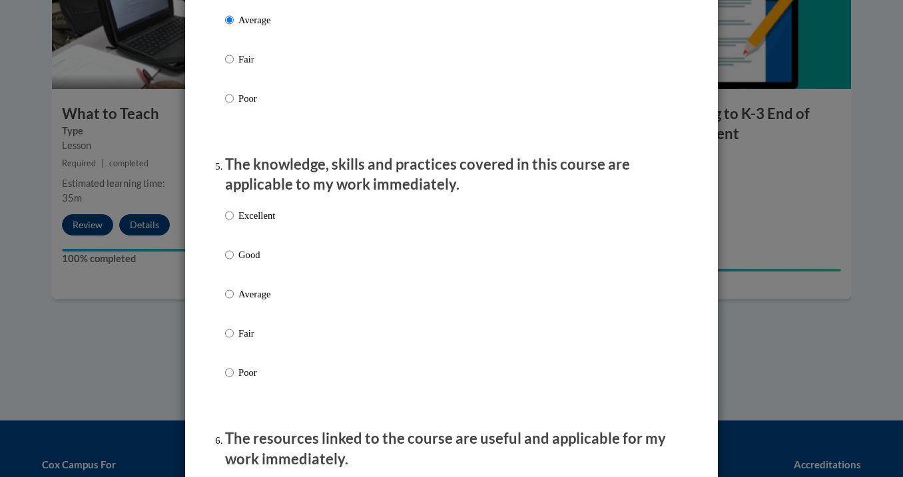
click at [232, 302] on input "Average" at bounding box center [229, 294] width 9 height 15
radio input "true"
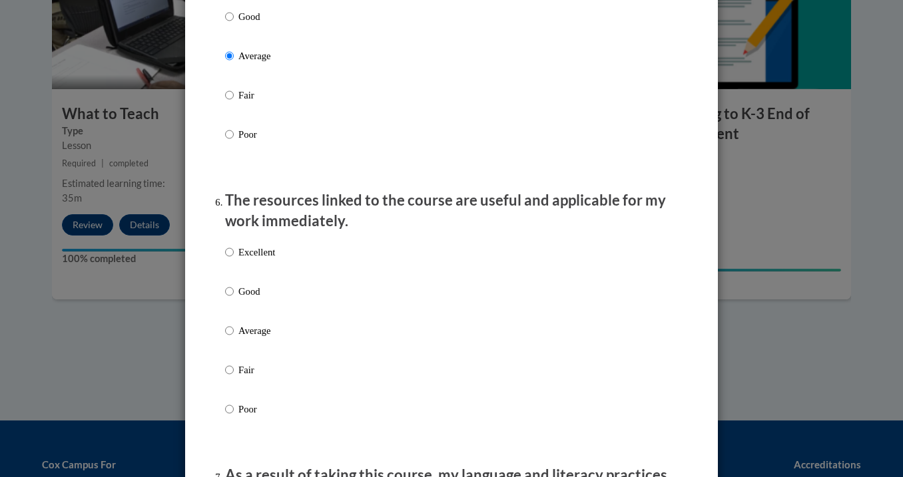
scroll to position [1333, 0]
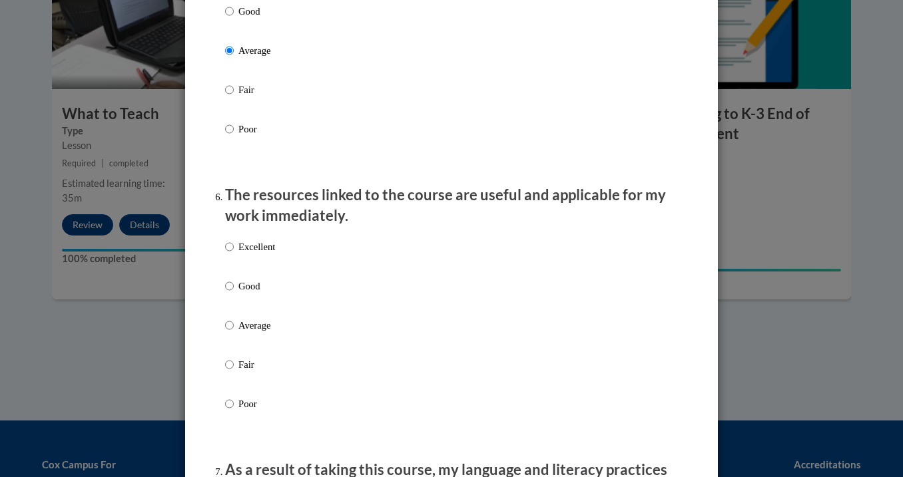
click at [232, 328] on input "Average" at bounding box center [229, 325] width 9 height 15
radio input "true"
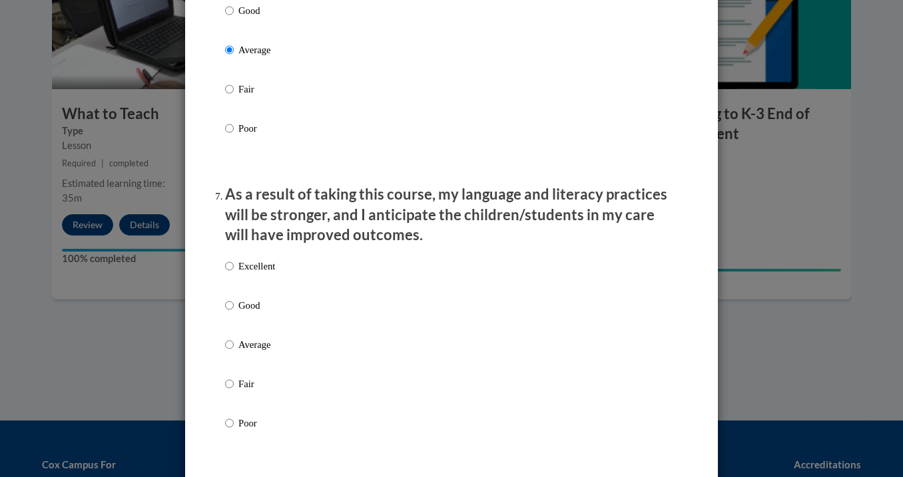
scroll to position [1626, 0]
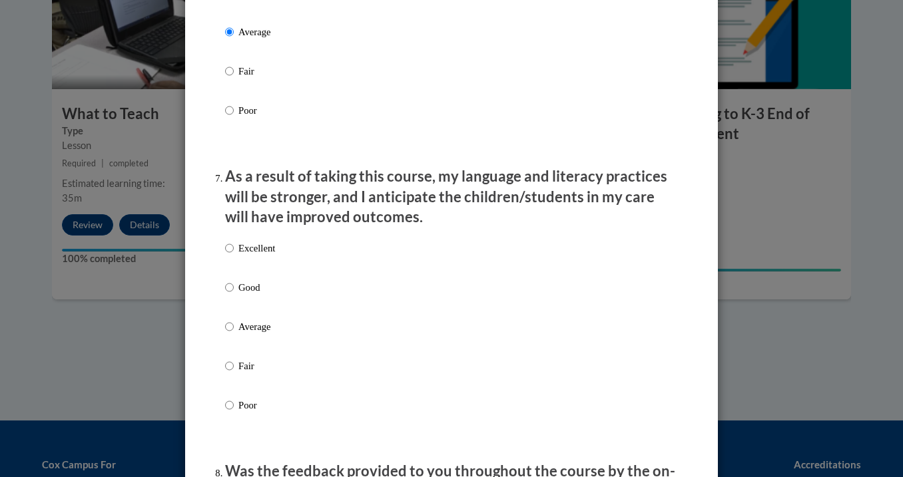
click at [232, 330] on input "Average" at bounding box center [229, 326] width 9 height 15
radio input "true"
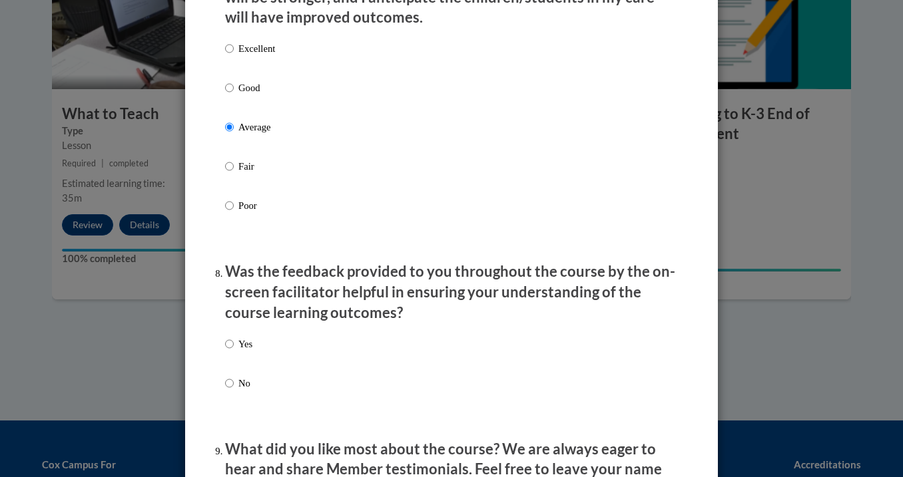
scroll to position [1836, 0]
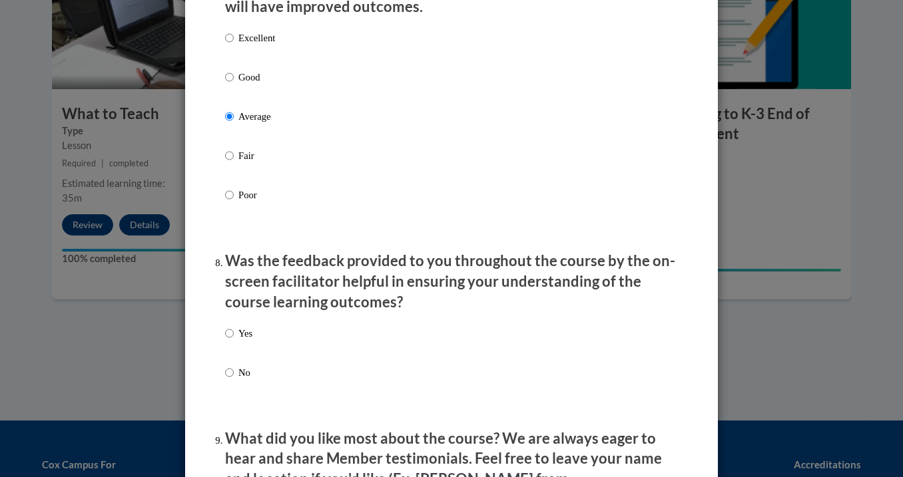
click at [232, 330] on input "Yes" at bounding box center [229, 333] width 9 height 15
radio input "true"
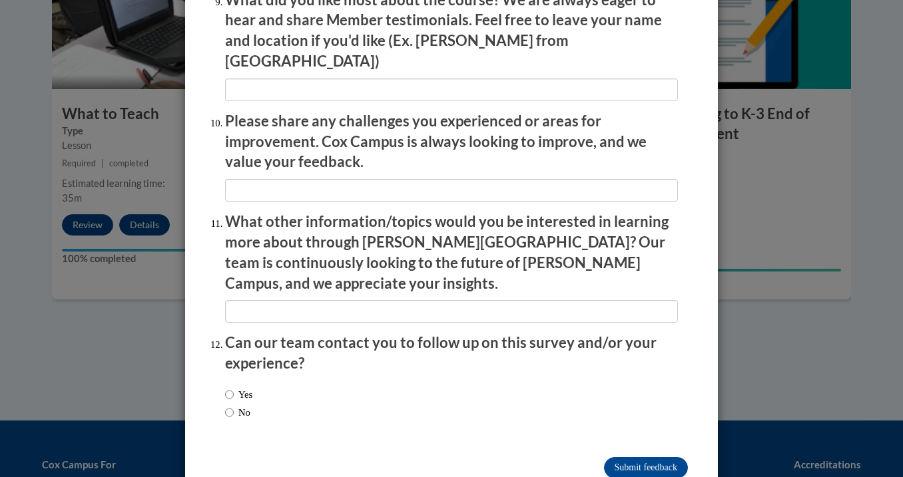
scroll to position [2273, 0]
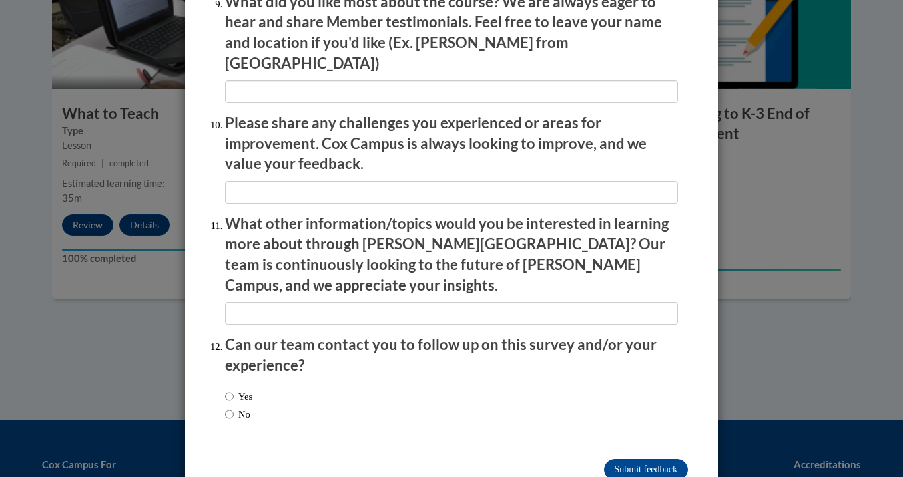
click at [235, 407] on label "No" at bounding box center [237, 414] width 25 height 15
click at [234, 407] on input "No" at bounding box center [229, 414] width 9 height 15
radio input "true"
click at [619, 459] on input "Submit feedback" at bounding box center [646, 469] width 84 height 21
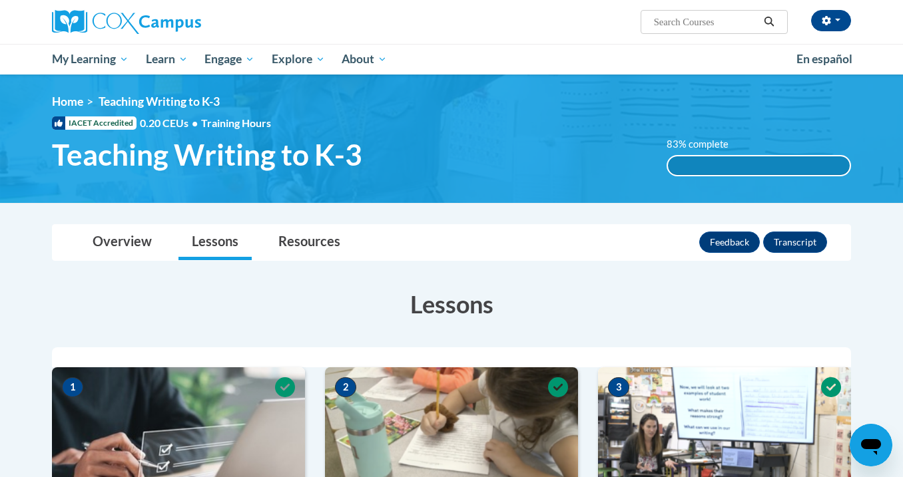
scroll to position [0, 0]
